Goal: Information Seeking & Learning: Find specific fact

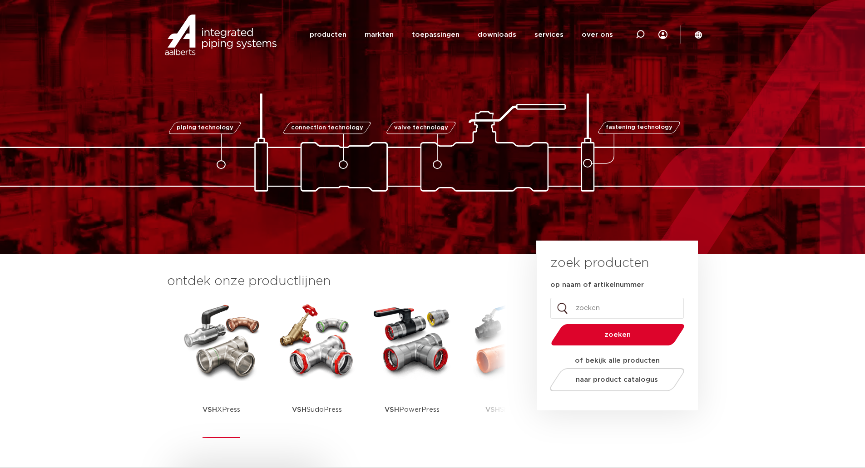
click at [233, 334] on img at bounding box center [222, 341] width 82 height 82
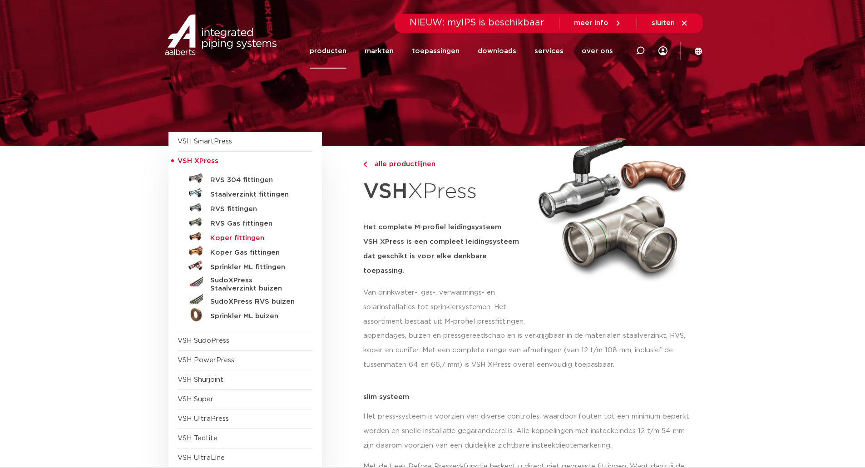
click at [215, 236] on h5 "Koper fittingen" at bounding box center [255, 238] width 90 height 8
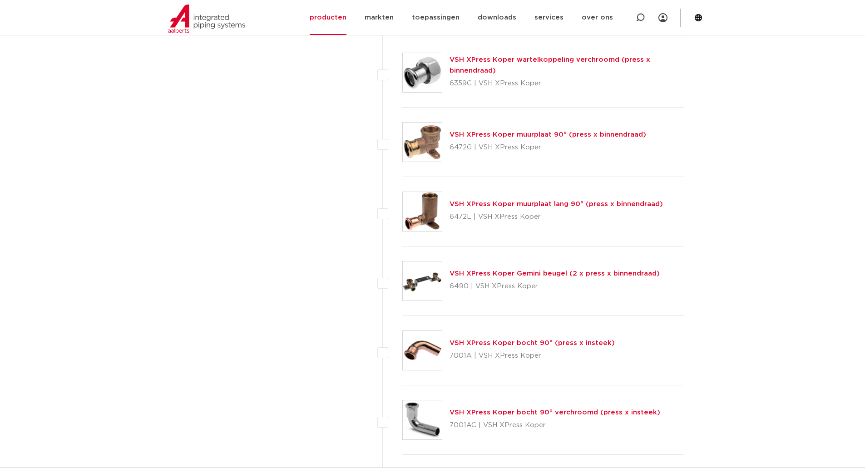
scroll to position [1499, 0]
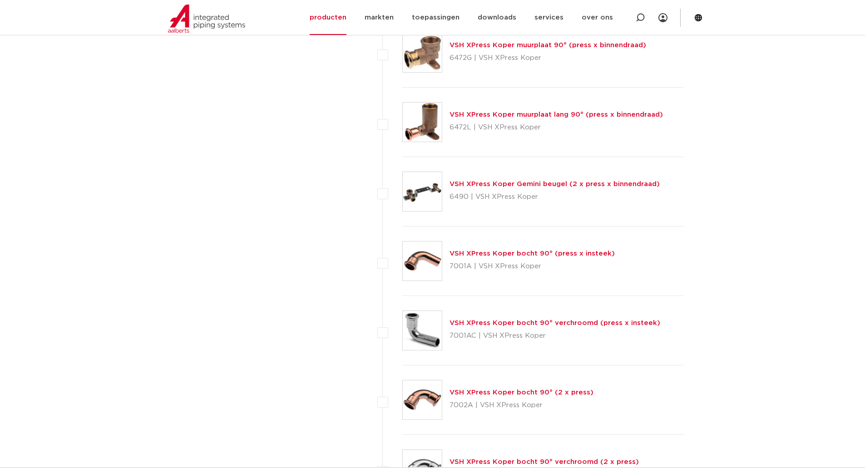
click at [491, 254] on link "VSH XPress Koper bocht 90° (press x insteek)" at bounding box center [532, 253] width 165 height 7
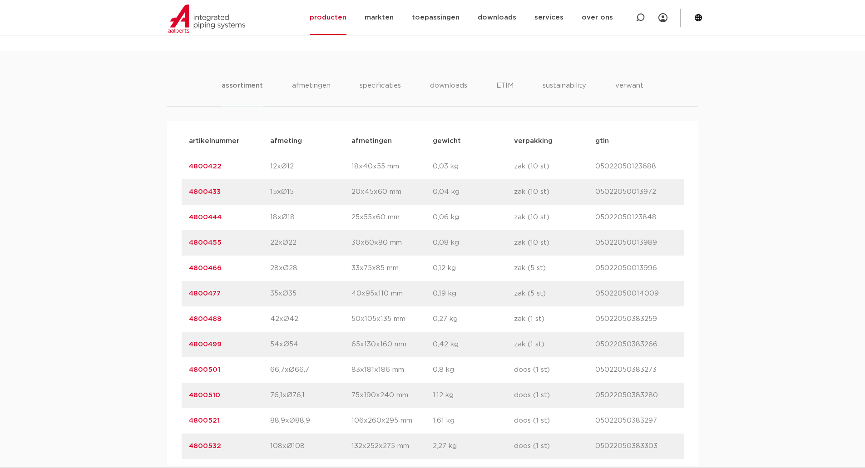
scroll to position [545, 0]
click at [210, 240] on link "4800455" at bounding box center [205, 242] width 33 height 7
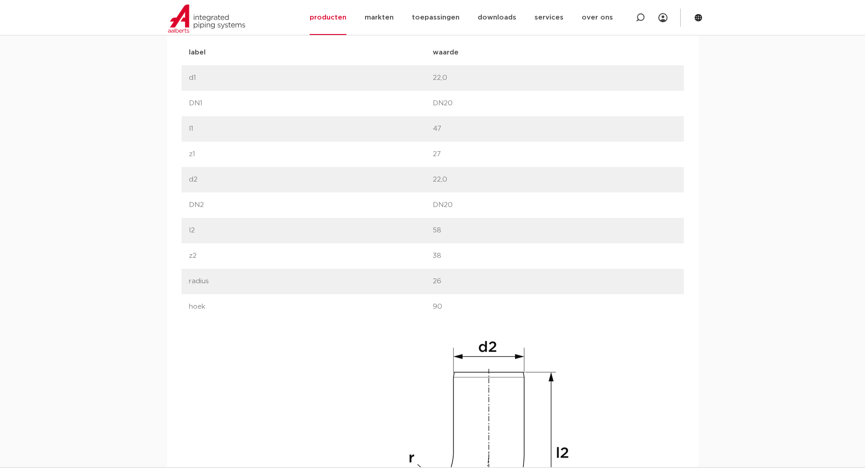
scroll to position [590, 0]
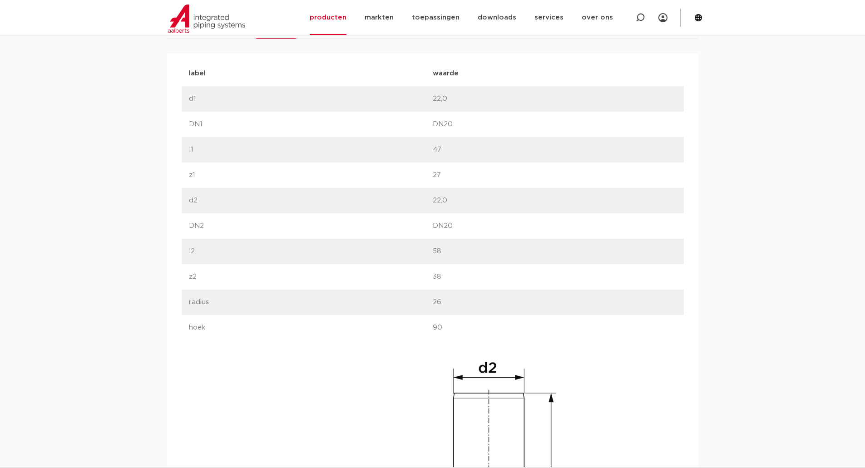
drag, startPoint x: 427, startPoint y: 300, endPoint x: 439, endPoint y: 300, distance: 11.8
click at [439, 300] on div "label radius waarde 26" at bounding box center [433, 302] width 502 height 25
click at [396, 334] on div "label hoek waarde 90" at bounding box center [433, 327] width 502 height 25
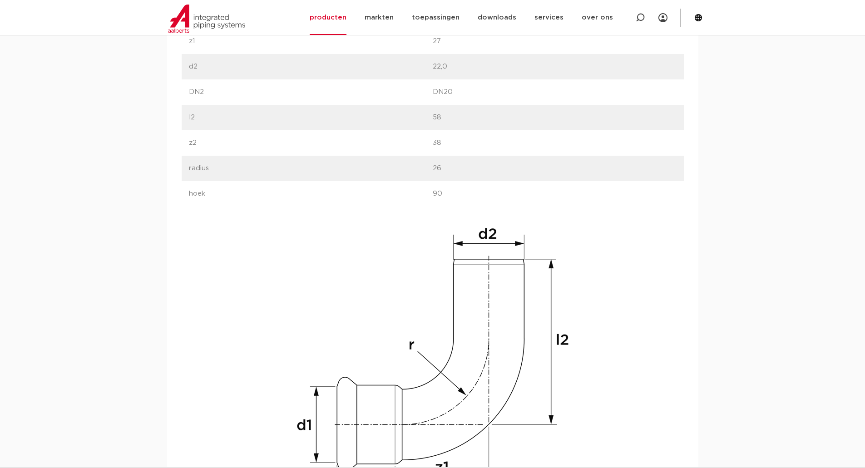
scroll to position [727, 0]
